Goal: Check status: Check status

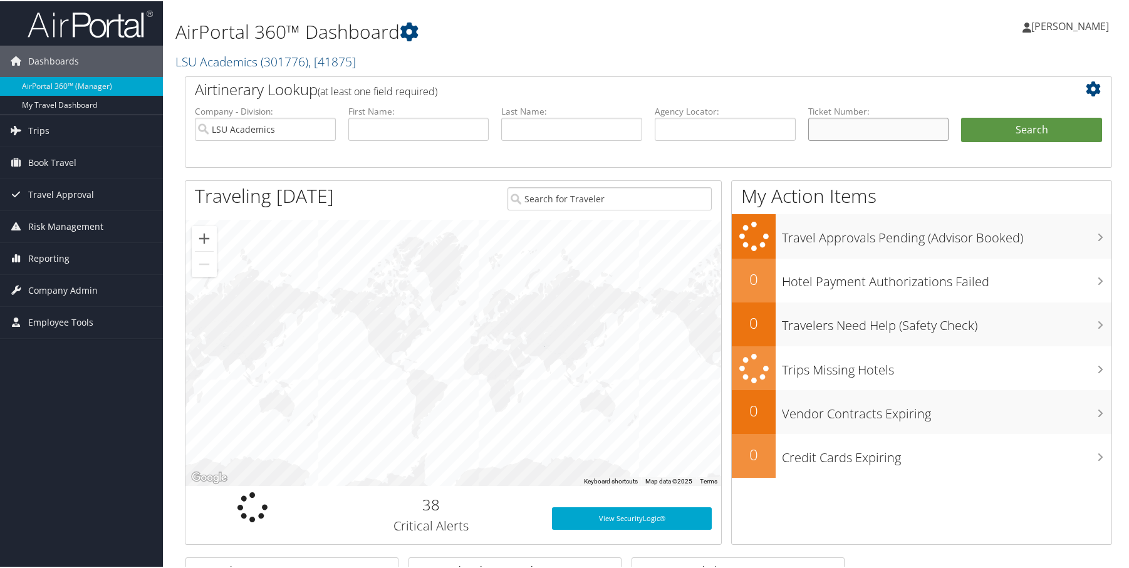
click at [846, 134] on input "text" at bounding box center [878, 128] width 141 height 23
click at [736, 124] on input "text" at bounding box center [725, 128] width 141 height 23
type input "CMLPTG"
click at [961, 117] on button "Search" at bounding box center [1031, 129] width 141 height 25
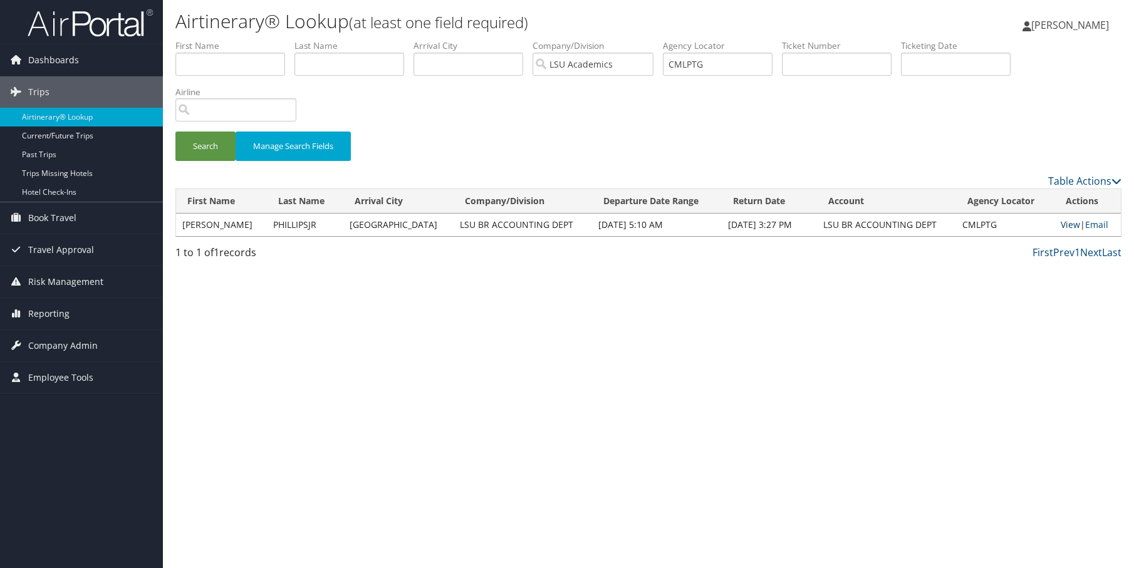
click at [1064, 226] on link "View" at bounding box center [1070, 225] width 19 height 12
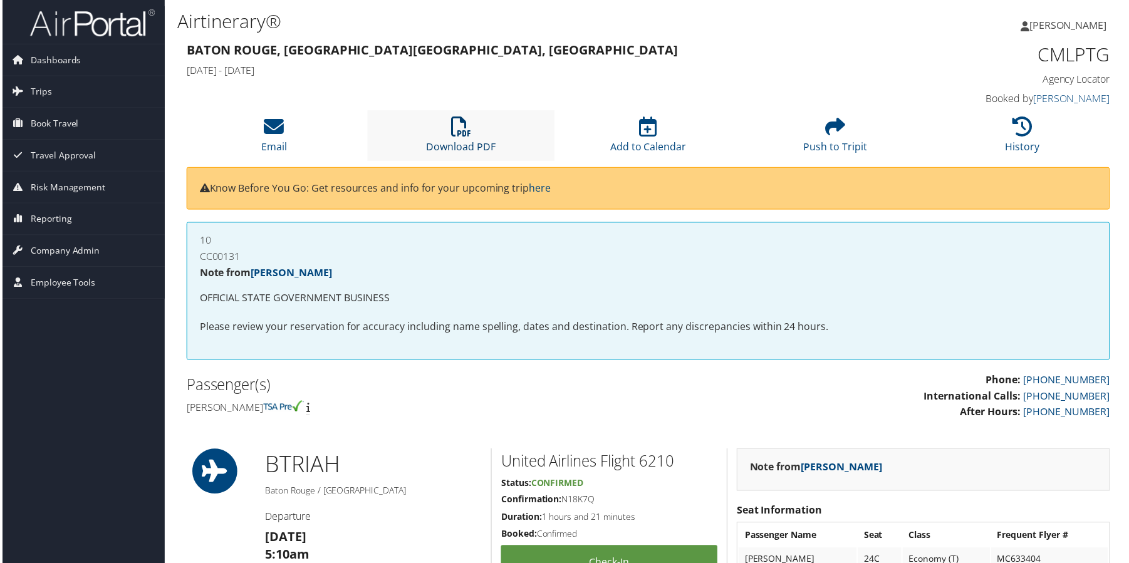
click at [467, 130] on icon at bounding box center [460, 127] width 20 height 20
